Goal: Check status: Check status

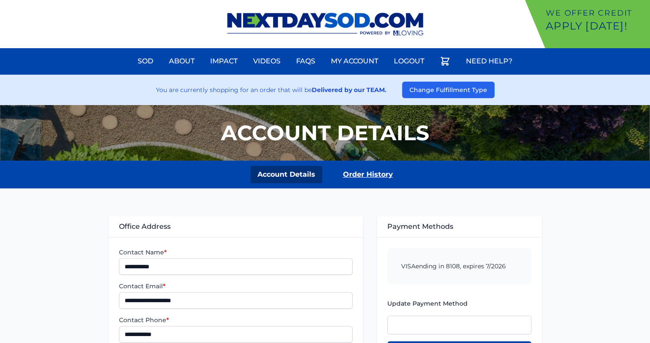
click at [364, 171] on link "Order History" at bounding box center [368, 174] width 64 height 17
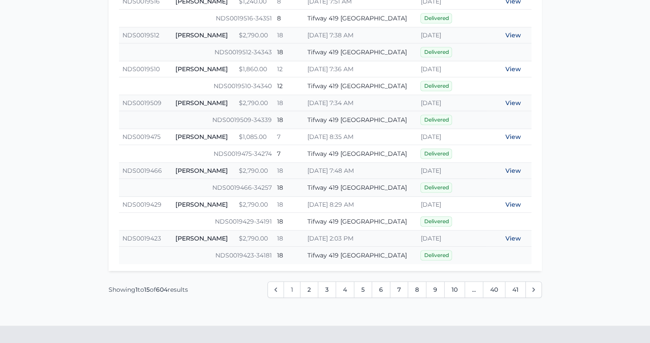
scroll to position [639, 0]
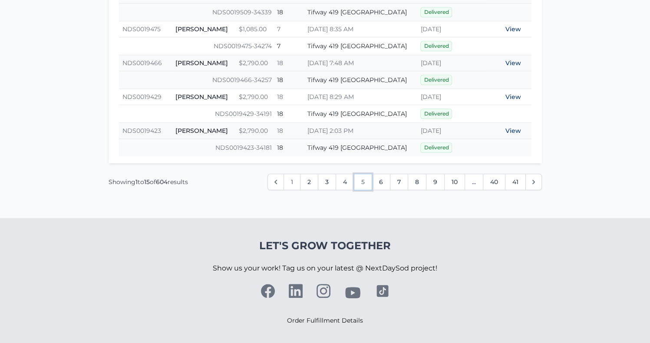
click at [362, 182] on link "5" at bounding box center [363, 182] width 18 height 17
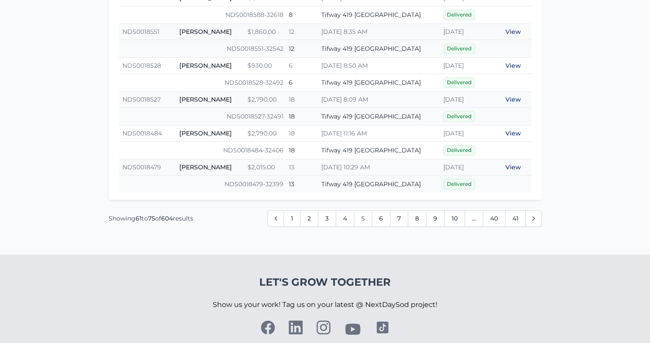
scroll to position [611, 0]
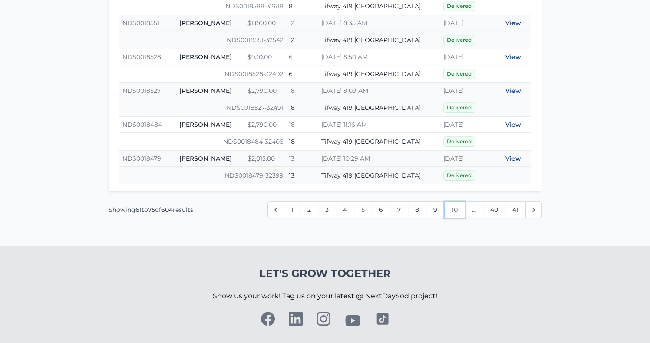
click at [450, 202] on link "10" at bounding box center [454, 210] width 21 height 17
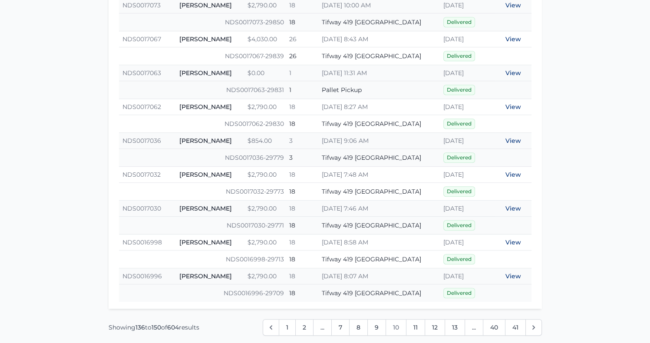
scroll to position [639, 0]
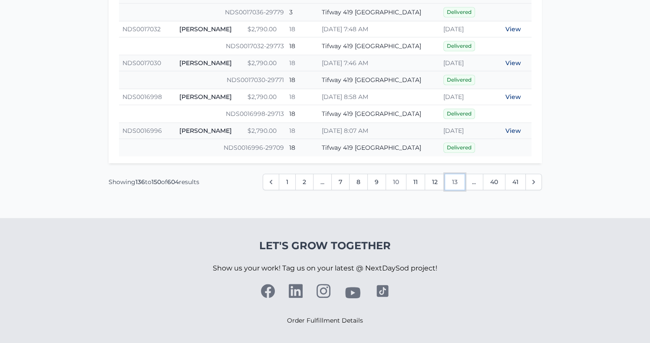
click at [460, 178] on link "13" at bounding box center [455, 182] width 20 height 17
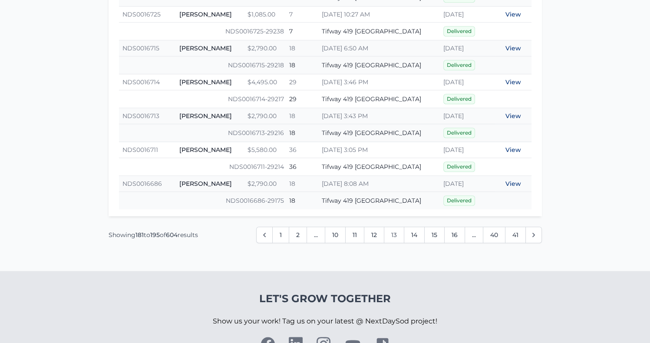
scroll to position [626, 0]
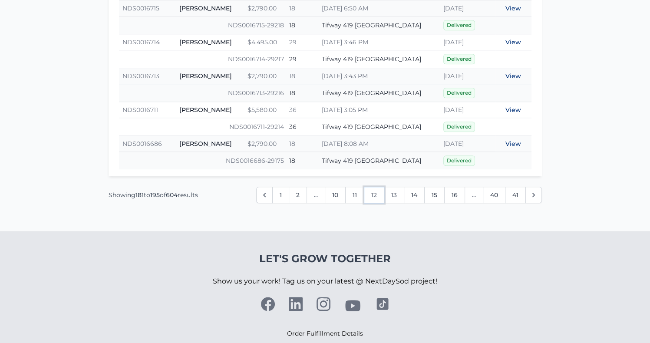
click at [374, 190] on link "12" at bounding box center [374, 195] width 20 height 17
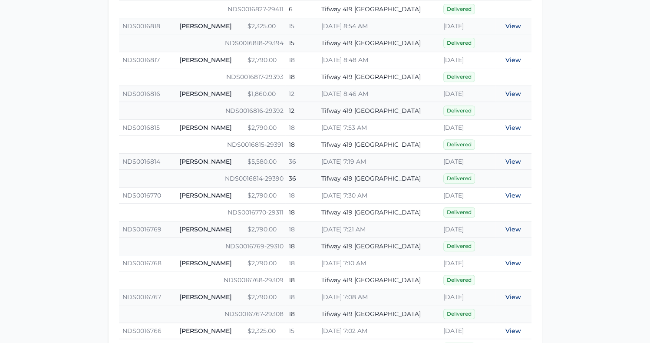
scroll to position [337, 0]
click at [511, 59] on link "View" at bounding box center [514, 60] width 16 height 8
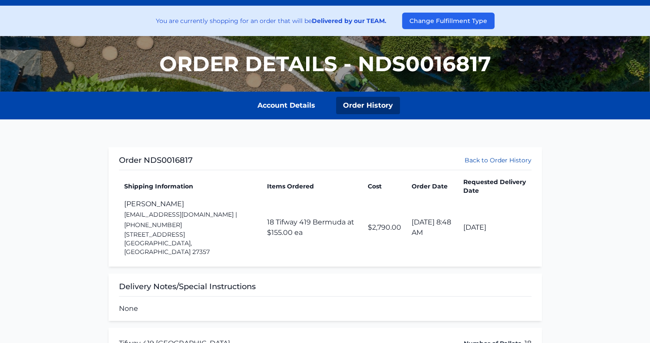
scroll to position [66, 0]
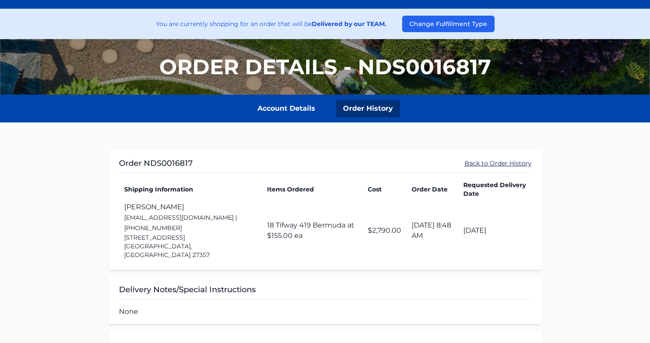
click at [466, 163] on link "Back to Order History" at bounding box center [498, 163] width 67 height 9
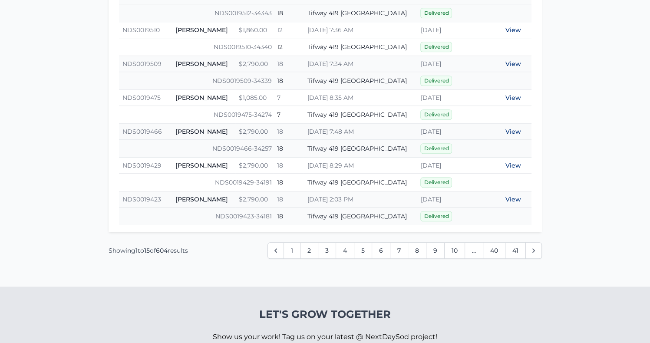
scroll to position [639, 0]
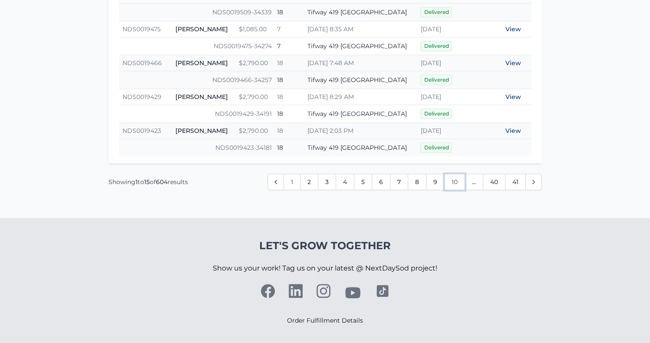
click at [456, 176] on link "10" at bounding box center [454, 182] width 21 height 17
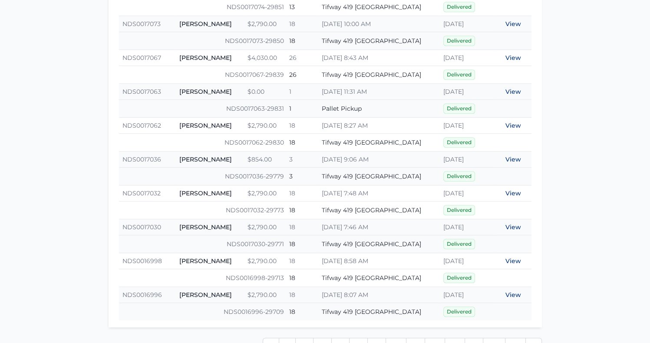
scroll to position [639, 0]
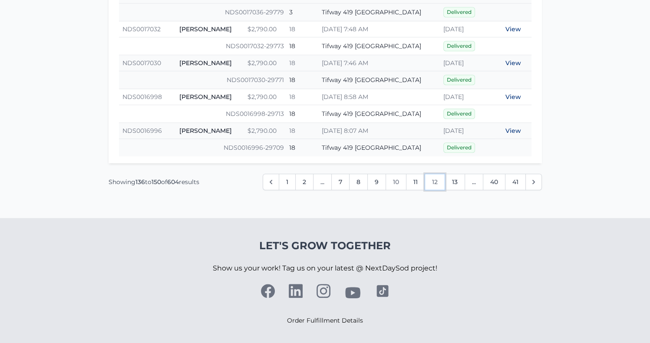
click at [437, 179] on link "12" at bounding box center [435, 182] width 20 height 17
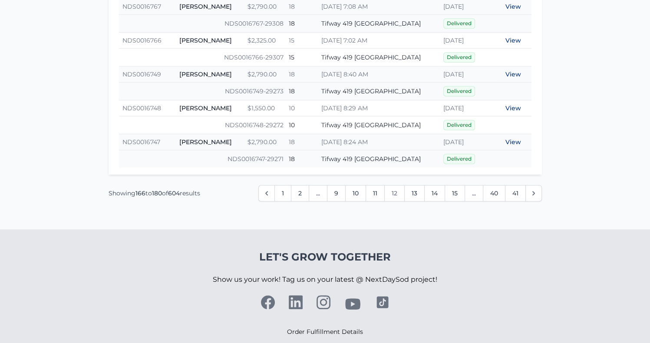
scroll to position [639, 0]
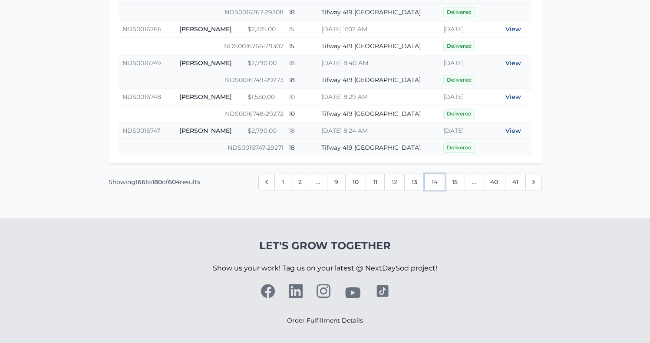
click at [436, 179] on link "14" at bounding box center [434, 182] width 21 height 17
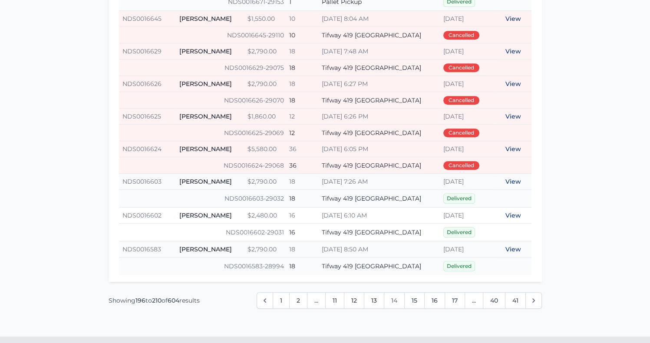
scroll to position [633, 0]
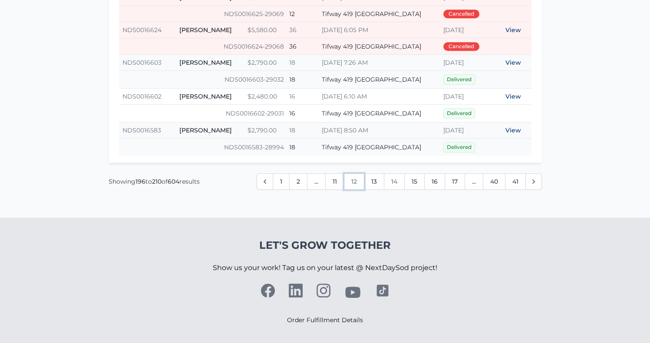
click at [356, 179] on link "12" at bounding box center [354, 181] width 20 height 17
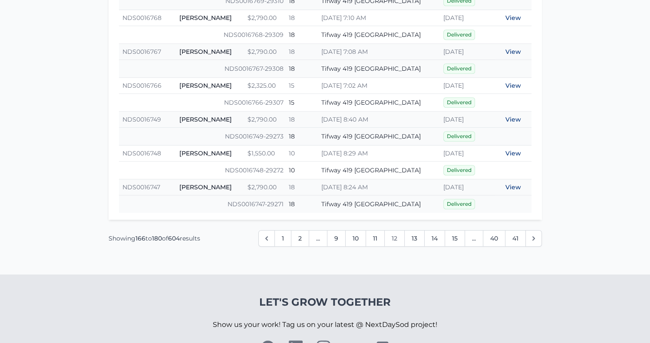
scroll to position [639, 0]
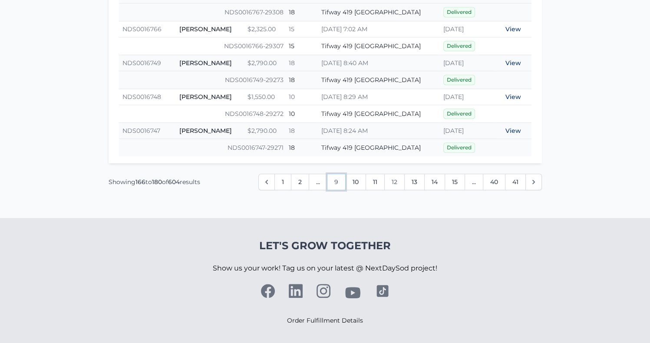
click at [341, 180] on link "9" at bounding box center [336, 182] width 19 height 17
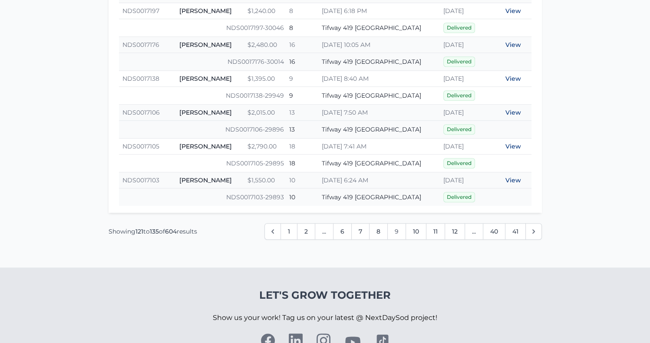
scroll to position [591, 0]
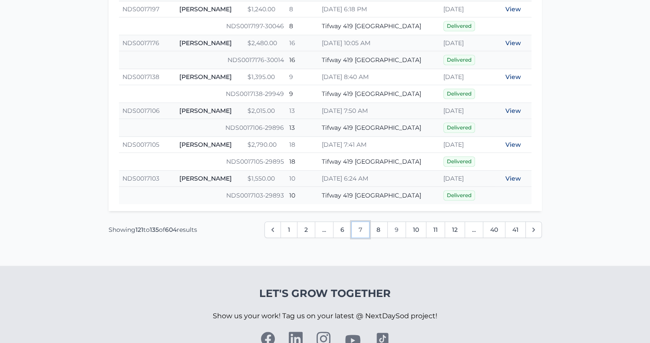
click at [360, 225] on link "7" at bounding box center [360, 230] width 18 height 17
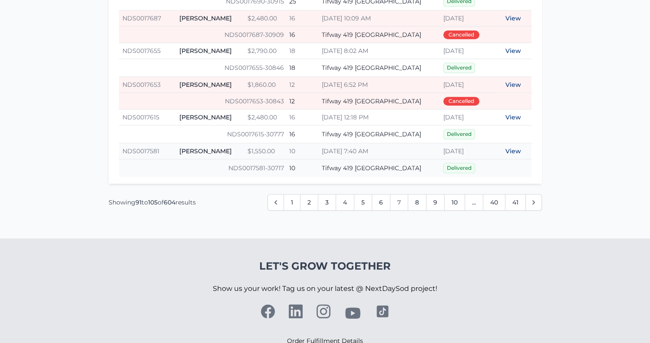
scroll to position [616, 0]
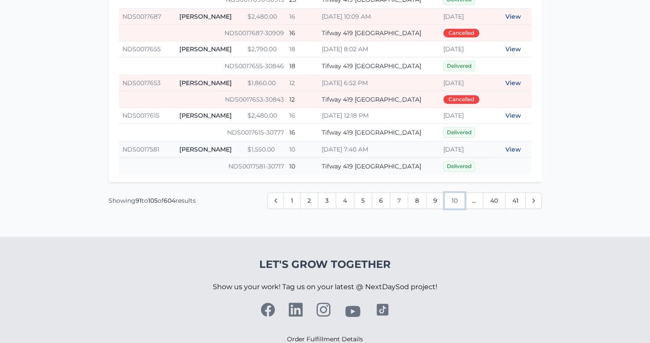
click at [458, 199] on link "10" at bounding box center [454, 200] width 21 height 17
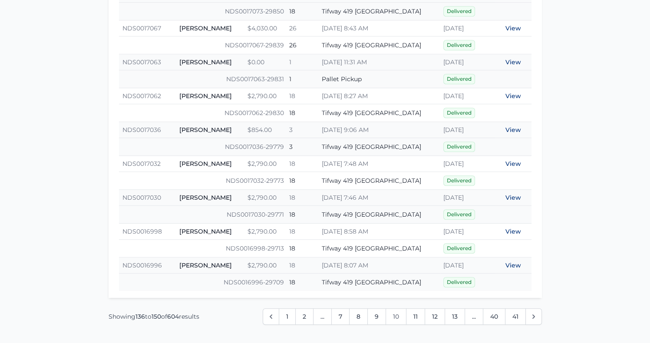
scroll to position [504, 0]
click at [509, 127] on link "View" at bounding box center [514, 130] width 16 height 8
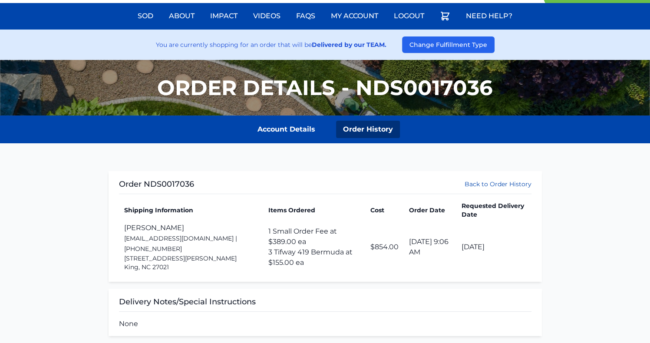
scroll to position [48, 0]
